Goal: Task Accomplishment & Management: Complete application form

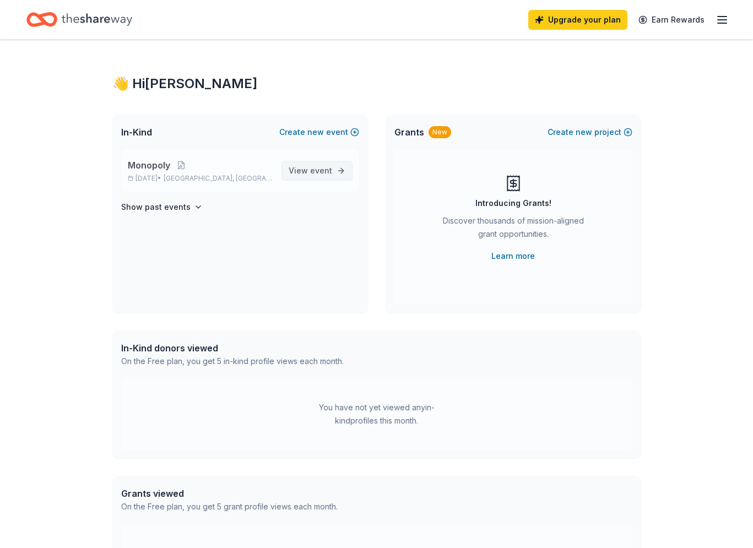
click at [314, 172] on span "event" at bounding box center [321, 170] width 22 height 9
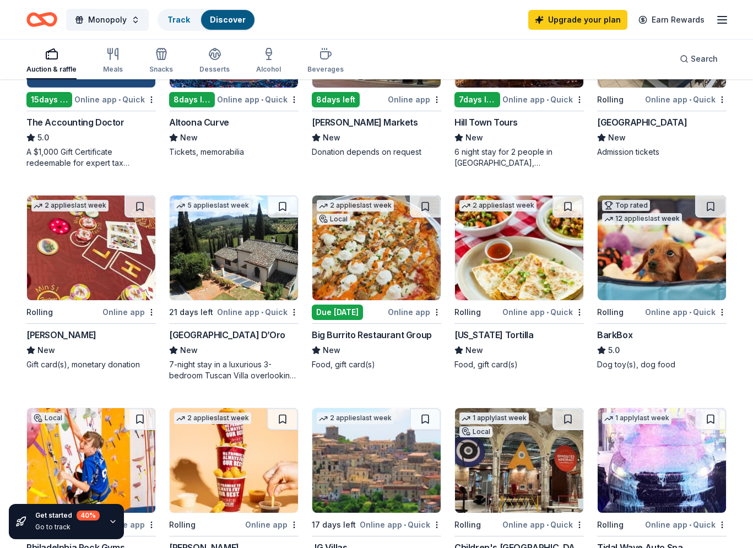
scroll to position [437, 0]
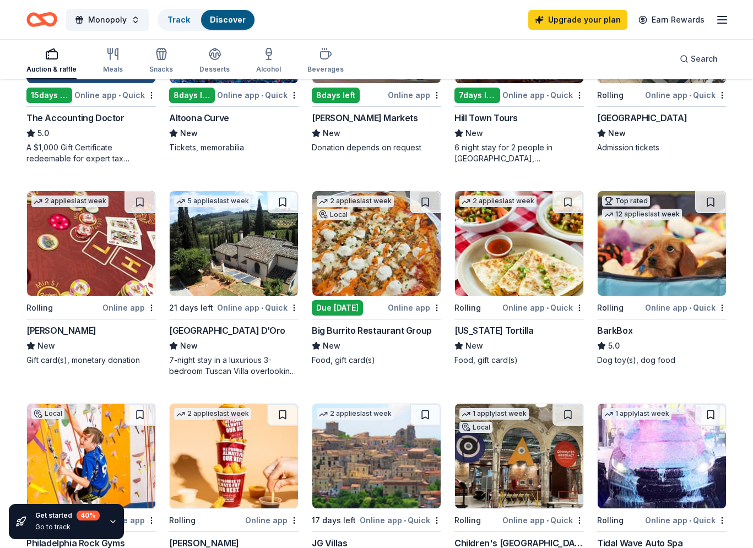
click at [688, 274] on img at bounding box center [662, 243] width 128 height 105
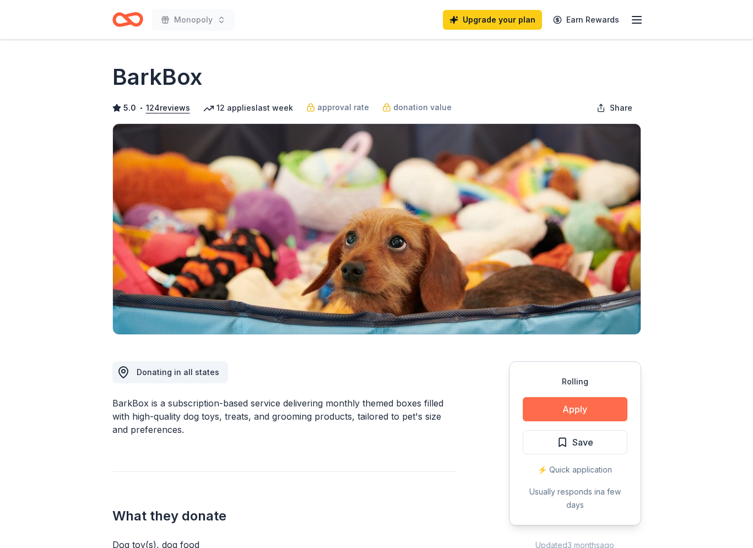
click at [579, 413] on button "Apply" at bounding box center [575, 409] width 105 height 24
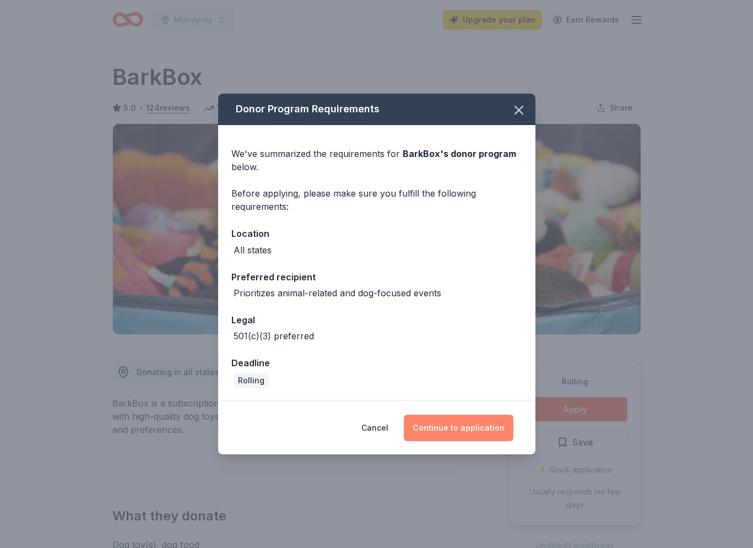
click at [457, 431] on button "Continue to application" at bounding box center [459, 428] width 110 height 26
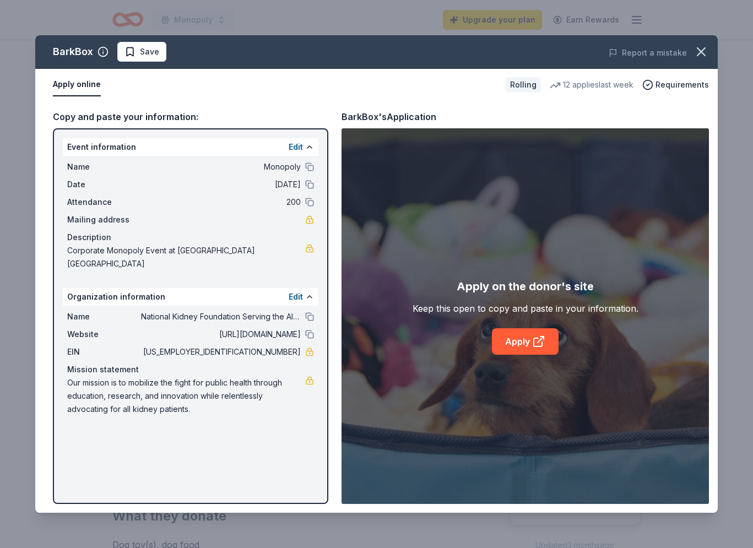
click at [84, 82] on button "Apply online" at bounding box center [77, 84] width 48 height 23
click at [533, 340] on icon at bounding box center [538, 341] width 13 height 13
